Goal: Transaction & Acquisition: Book appointment/travel/reservation

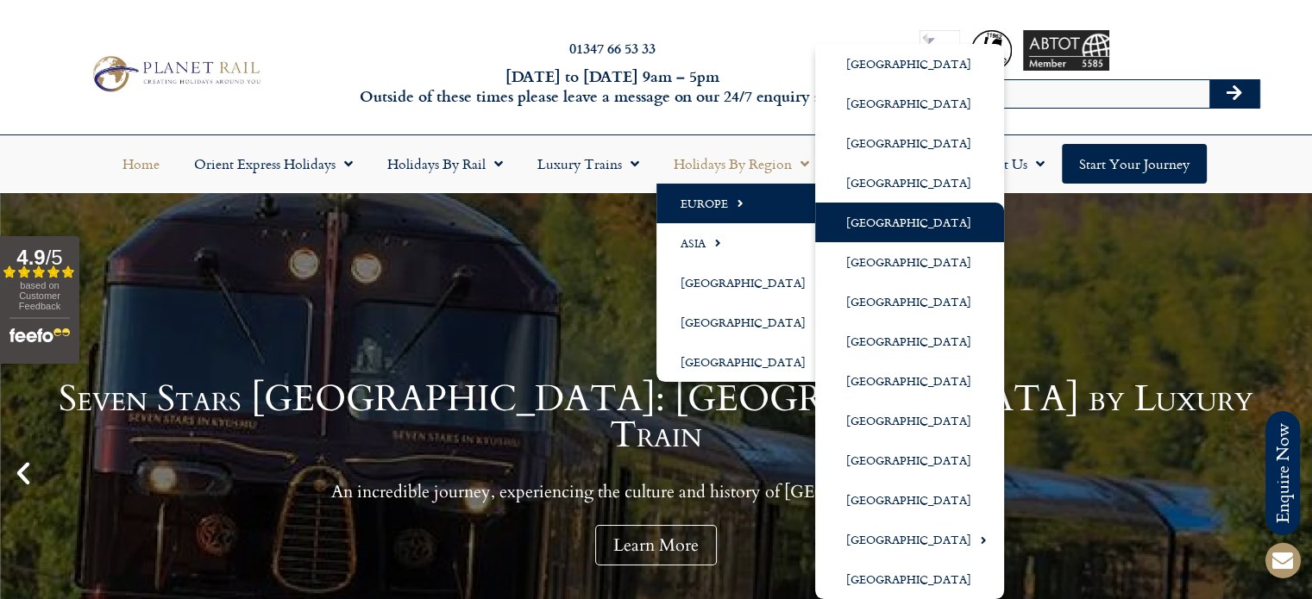
click at [882, 217] on link "[GEOGRAPHIC_DATA]" at bounding box center [909, 223] width 189 height 40
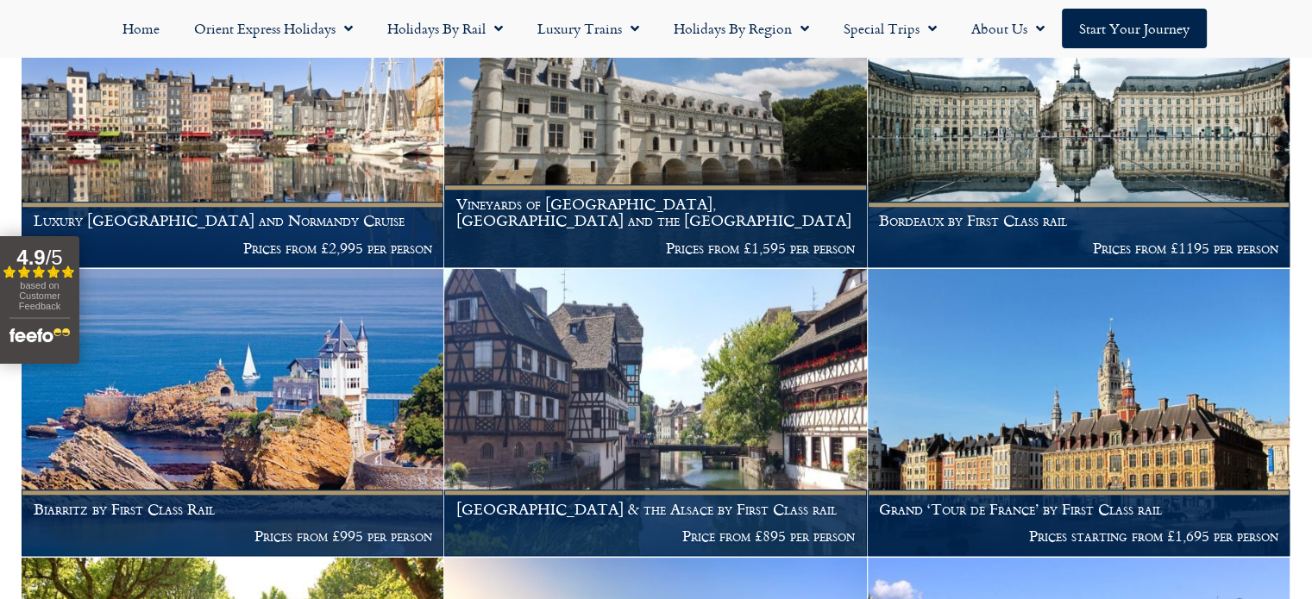
scroll to position [1540, 0]
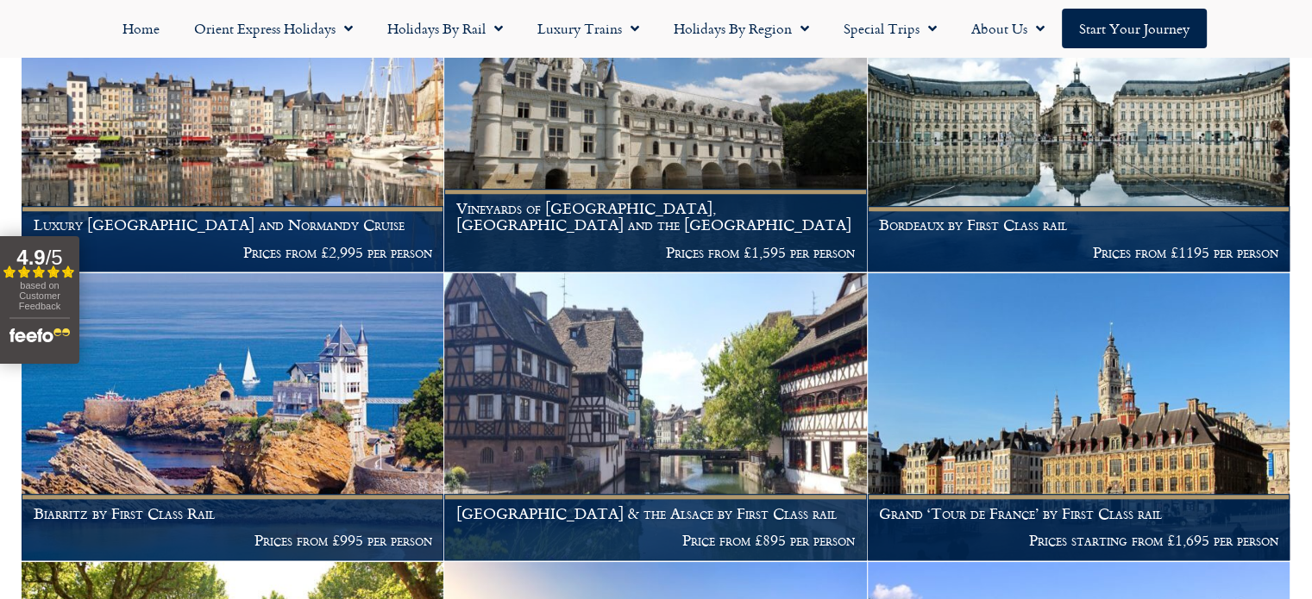
drag, startPoint x: 1318, startPoint y: 85, endPoint x: 1324, endPoint y: 330, distance: 245.0
click at [1311, 330] on html "01347 66 53 33 [DATE] to [DATE] 9am – 5pm Outside of these times please leave a…" at bounding box center [656, 248] width 1312 height 3576
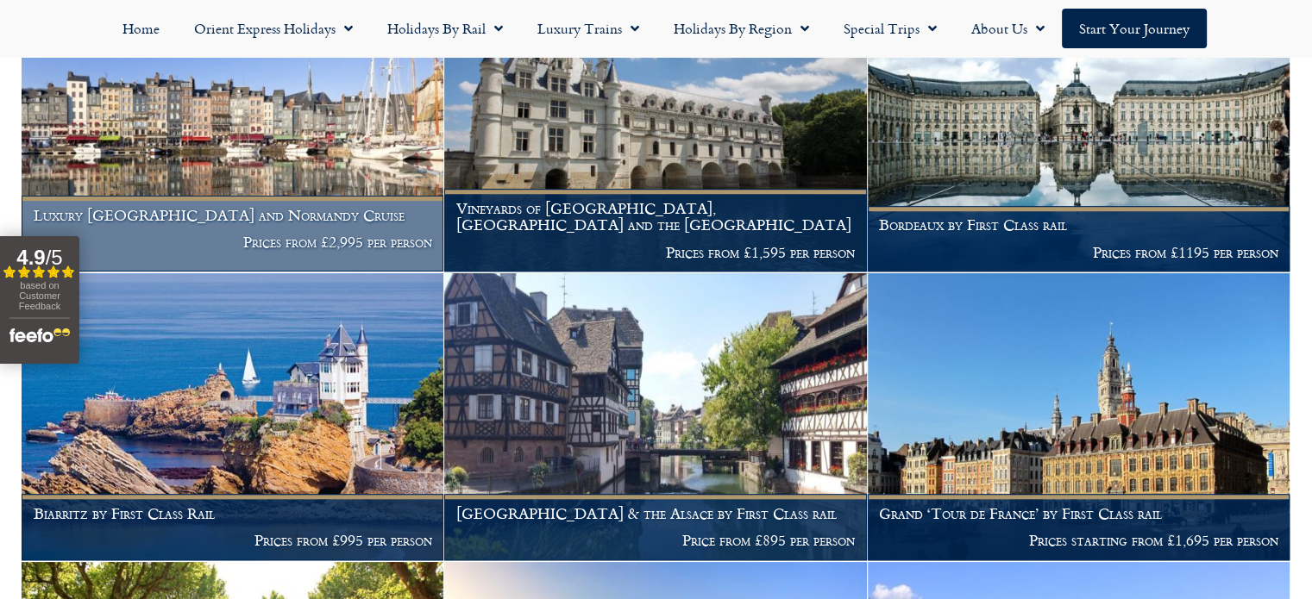
click at [211, 207] on h1 "Luxury [GEOGRAPHIC_DATA] and Normandy Cruise" at bounding box center [233, 215] width 399 height 17
